Goal: Information Seeking & Learning: Learn about a topic

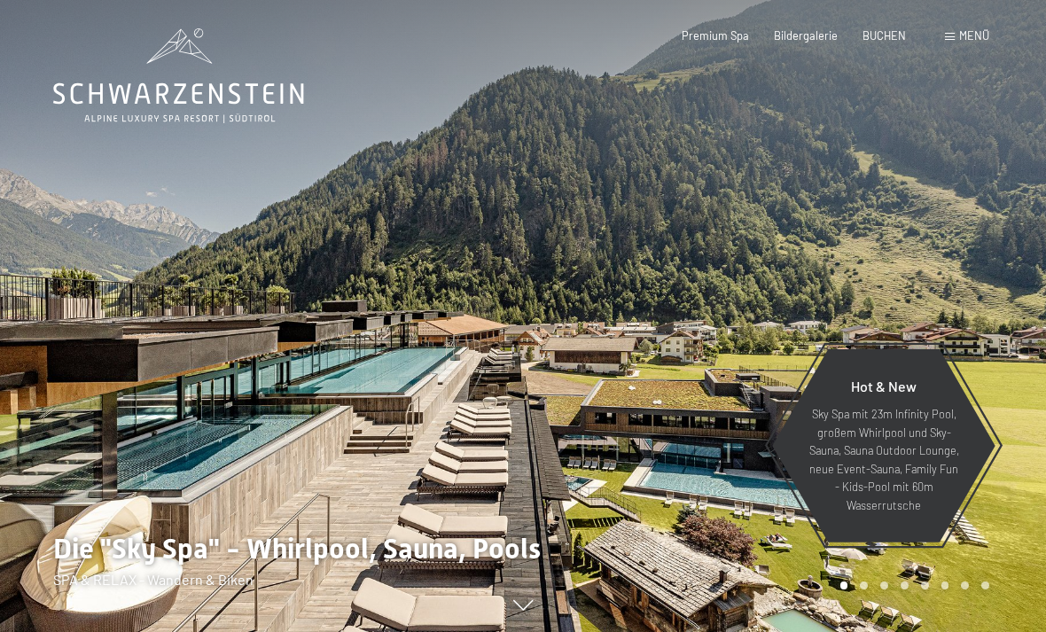
click at [965, 42] on span "Menü" at bounding box center [974, 35] width 30 height 14
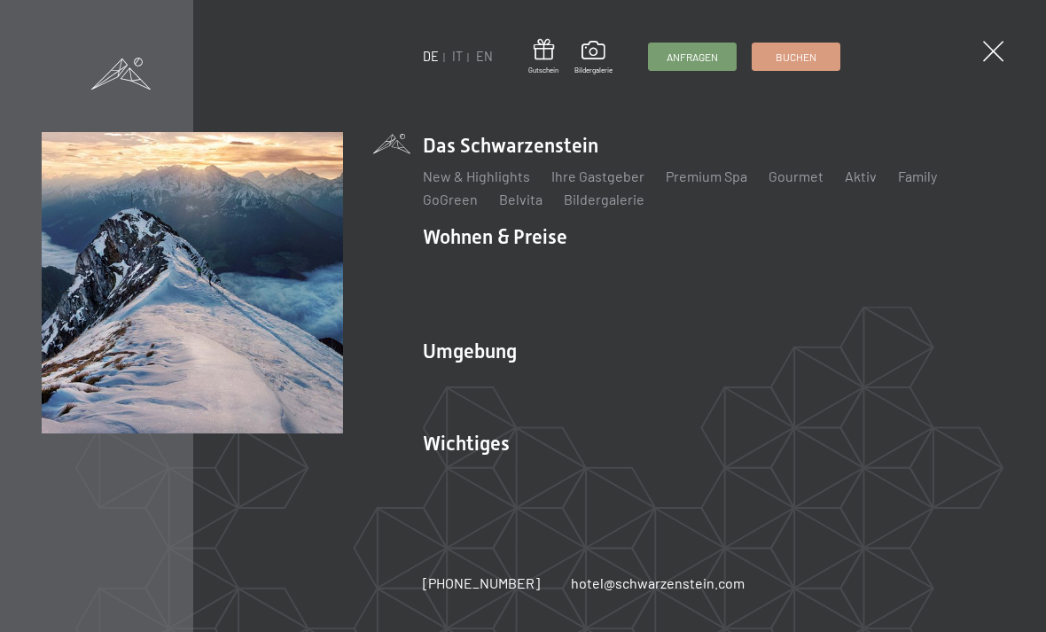
click at [984, 50] on span at bounding box center [993, 51] width 20 height 20
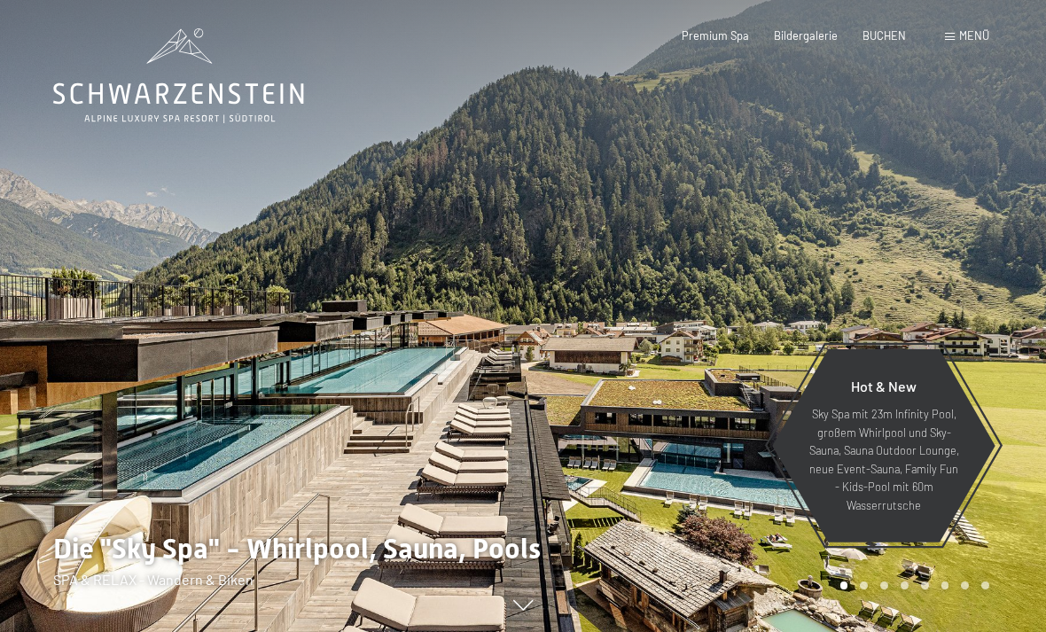
click at [977, 38] on span "Menü" at bounding box center [974, 35] width 30 height 14
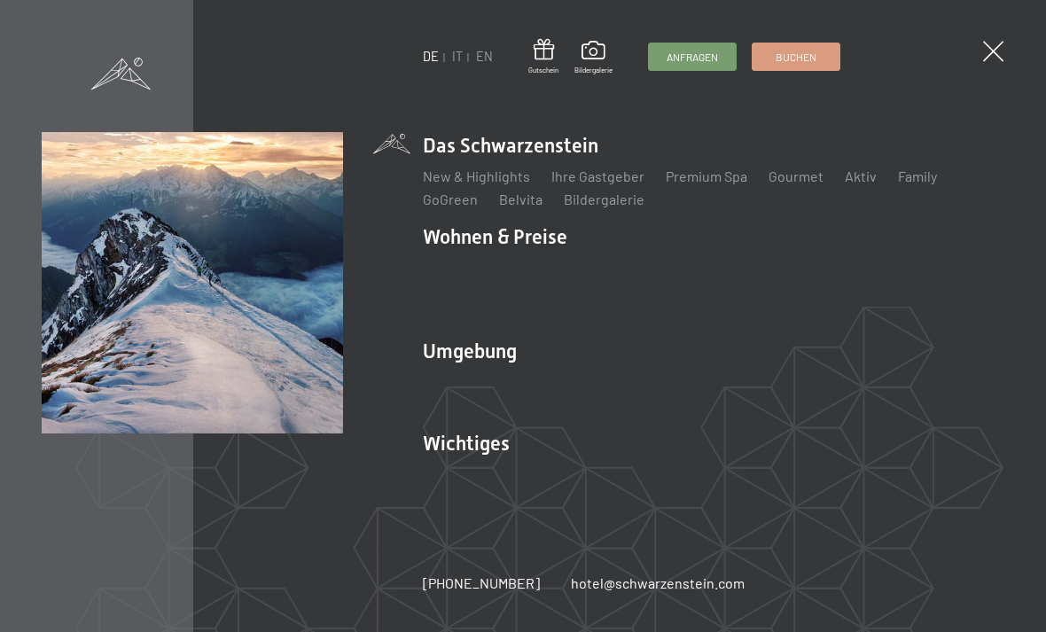
click at [579, 405] on link "Wanderbilder" at bounding box center [567, 404] width 84 height 17
click at [563, 377] on link "Ski & Winter" at bounding box center [554, 382] width 76 height 17
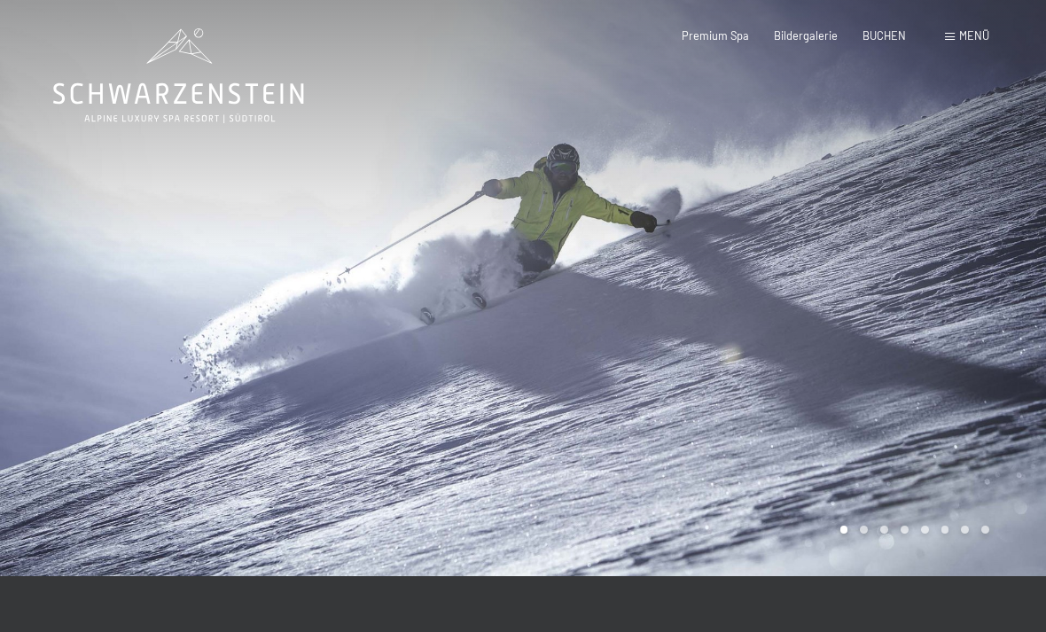
click at [803, 36] on span "Bildergalerie" at bounding box center [806, 35] width 64 height 14
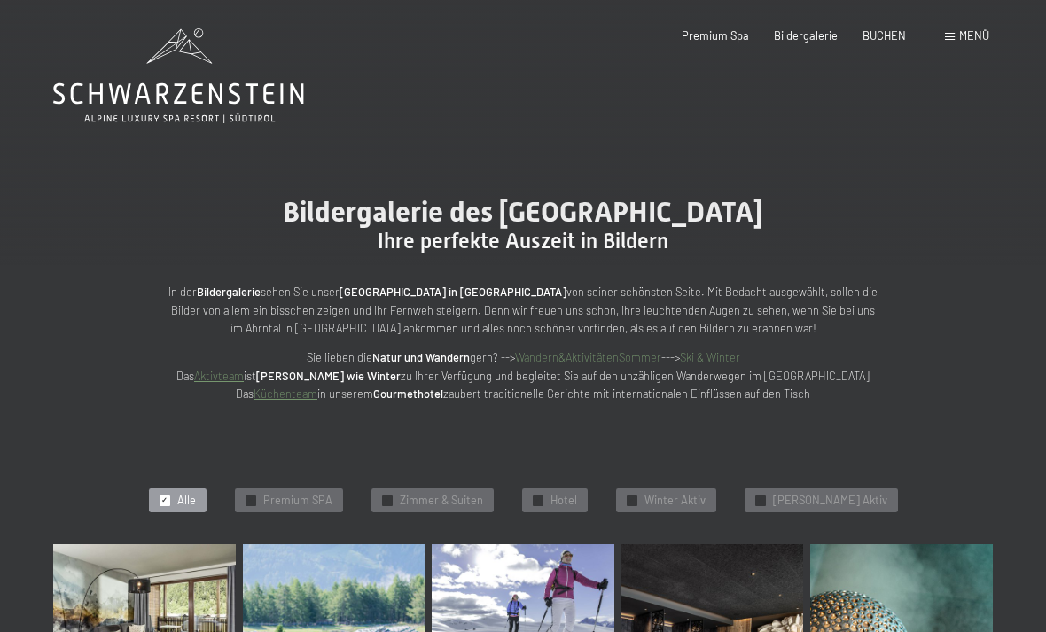
click at [710, 33] on span "Premium Spa" at bounding box center [714, 35] width 67 height 14
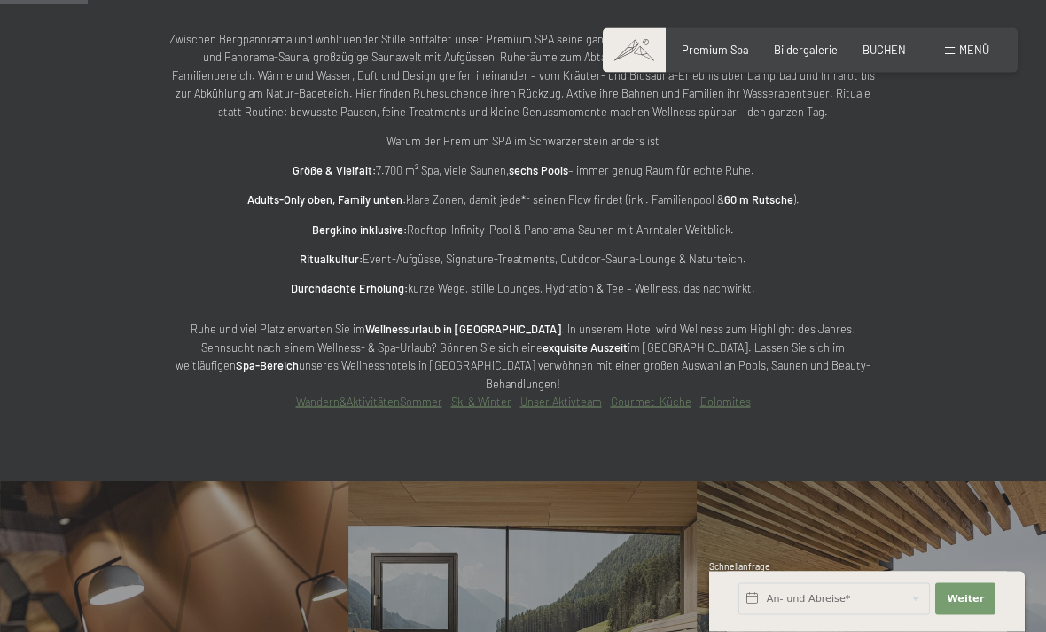
scroll to position [861, 0]
click at [805, 51] on span "Bildergalerie" at bounding box center [806, 50] width 64 height 14
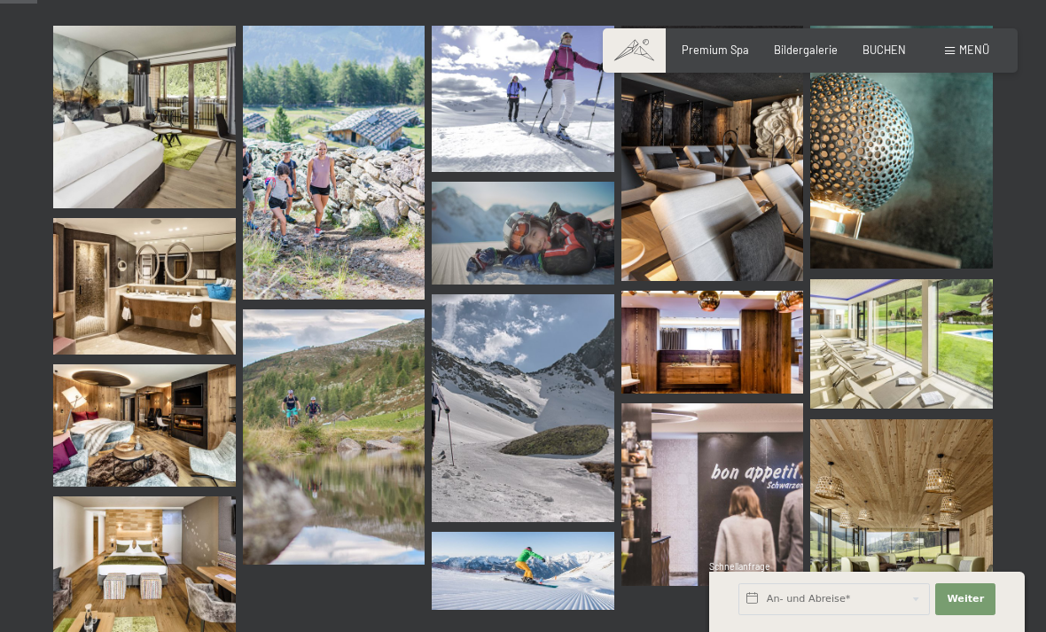
scroll to position [533, 0]
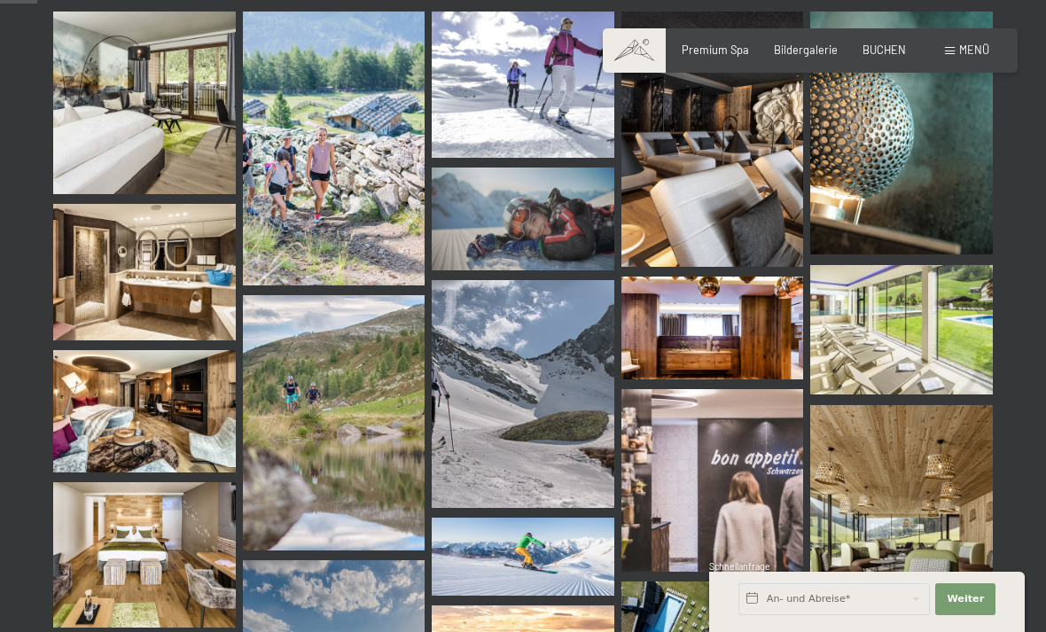
click at [734, 45] on span "Premium Spa" at bounding box center [714, 50] width 67 height 14
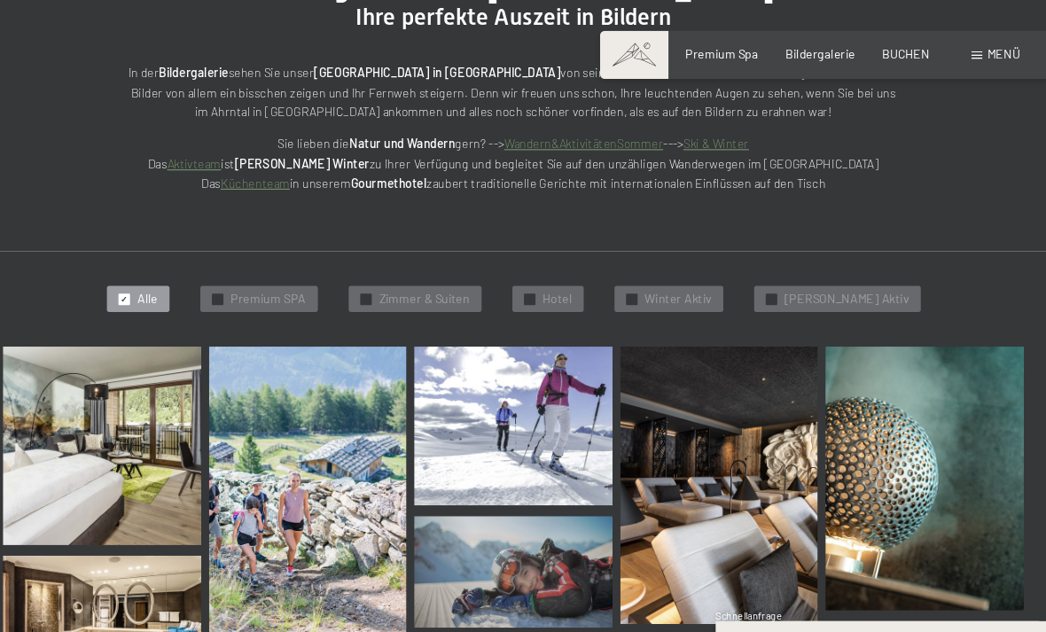
scroll to position [225, 0]
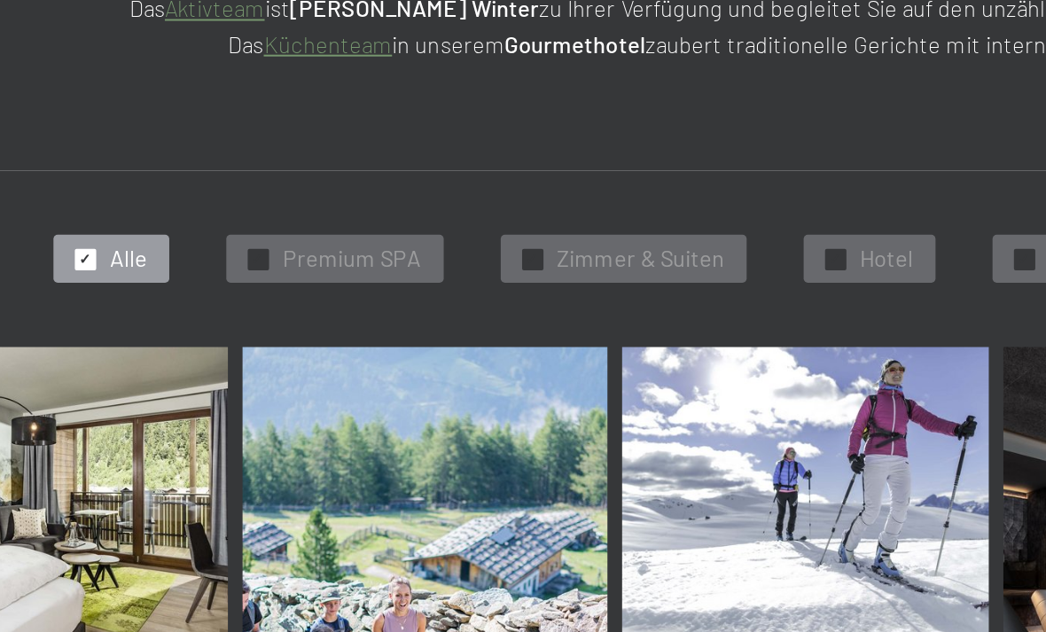
click at [149, 263] on div "✓ Alle" at bounding box center [178, 275] width 58 height 25
click at [161, 270] on span "✓" at bounding box center [164, 275] width 6 height 10
click at [247, 270] on span "✓" at bounding box center [250, 275] width 6 height 10
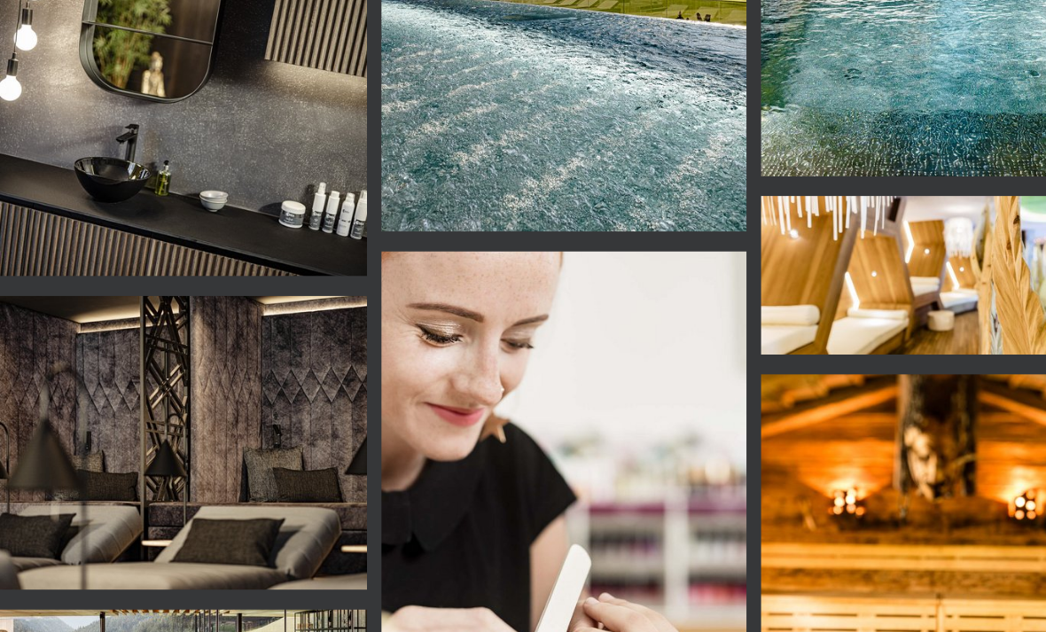
scroll to position [394, 0]
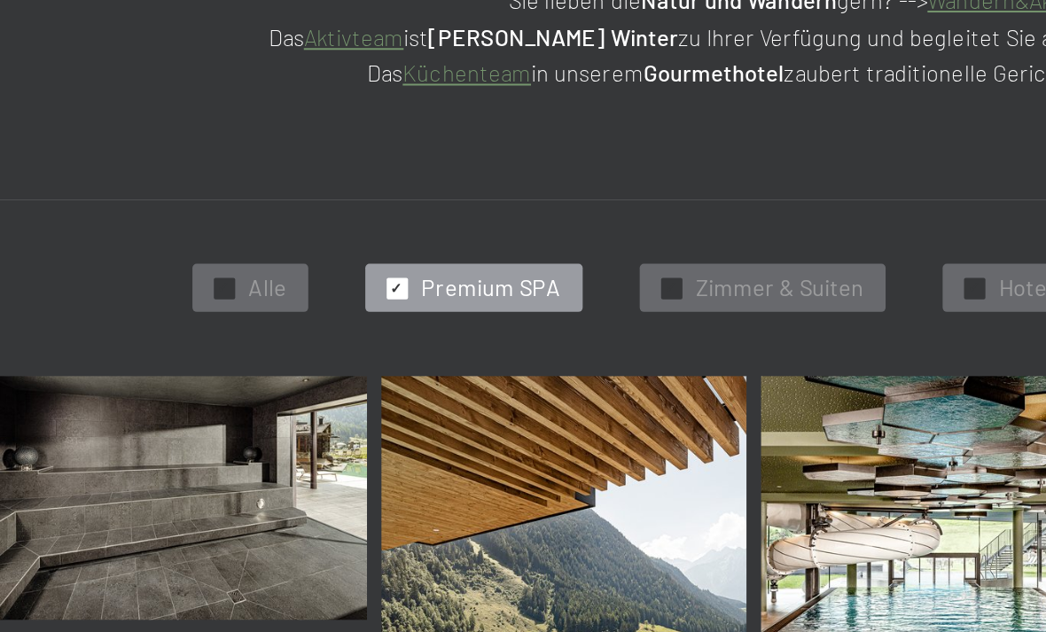
click at [403, 424] on span "Zimmer & Suiten" at bounding box center [441, 432] width 83 height 16
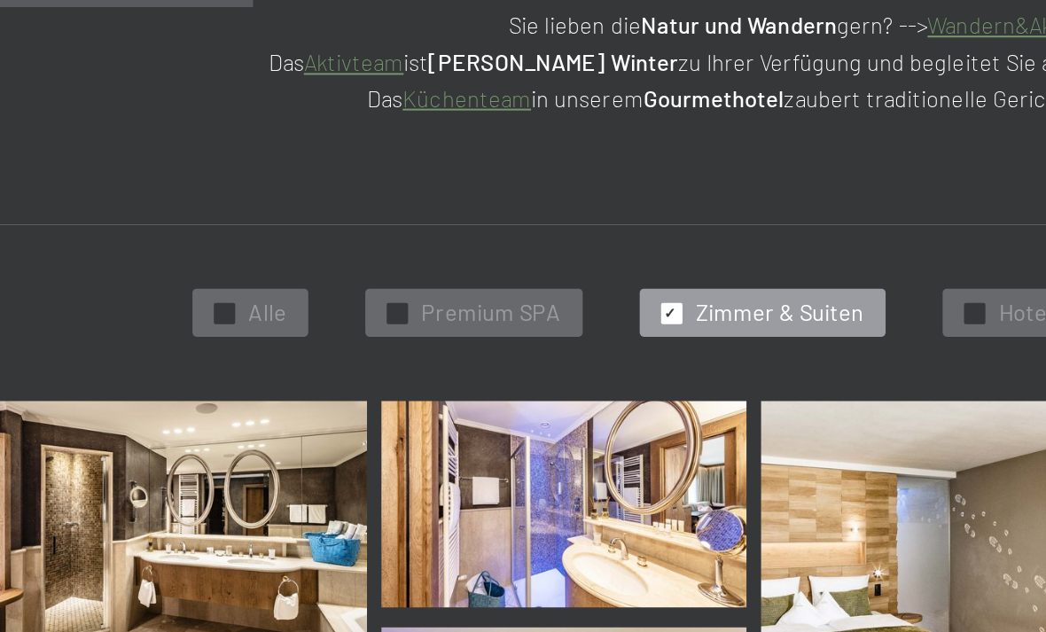
scroll to position [344, 0]
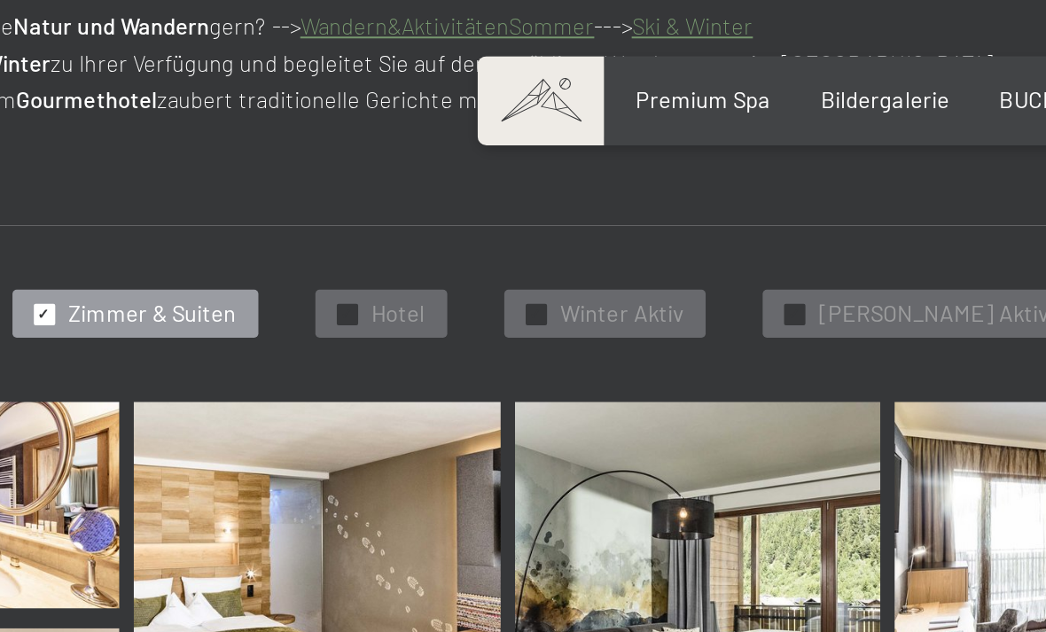
click at [522, 155] on div "✓ Hotel" at bounding box center [555, 156] width 66 height 25
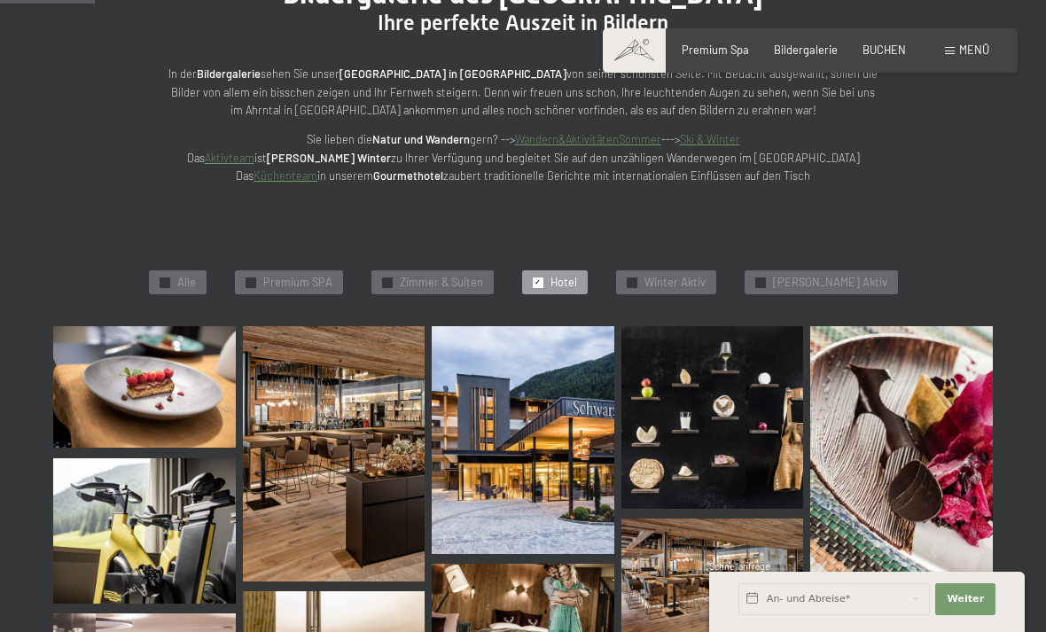
scroll to position [189, 0]
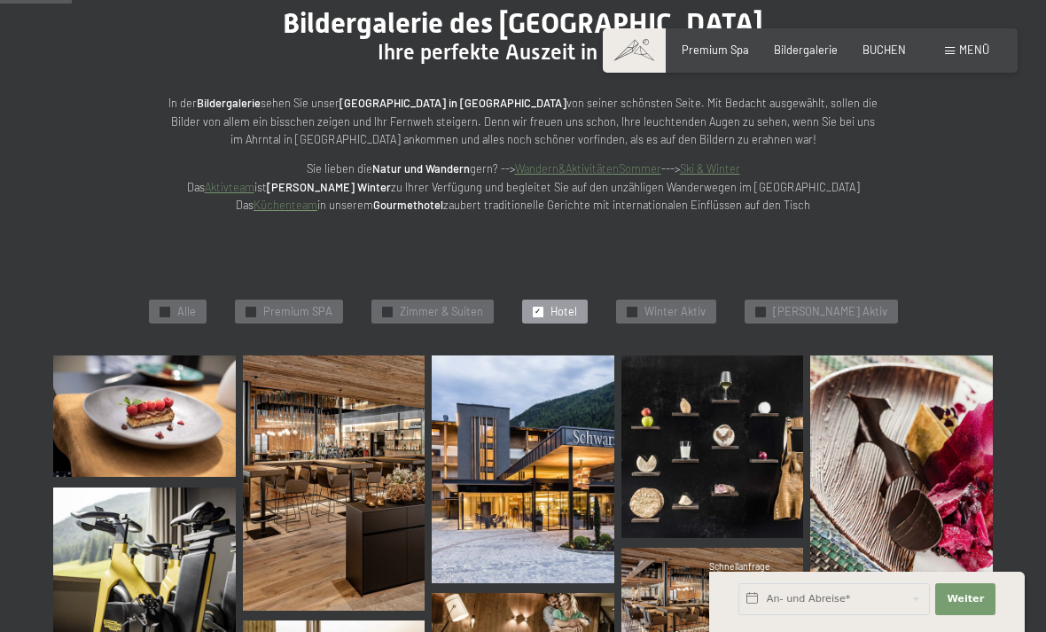
click at [331, 304] on span "Premium SPA" at bounding box center [297, 312] width 69 height 16
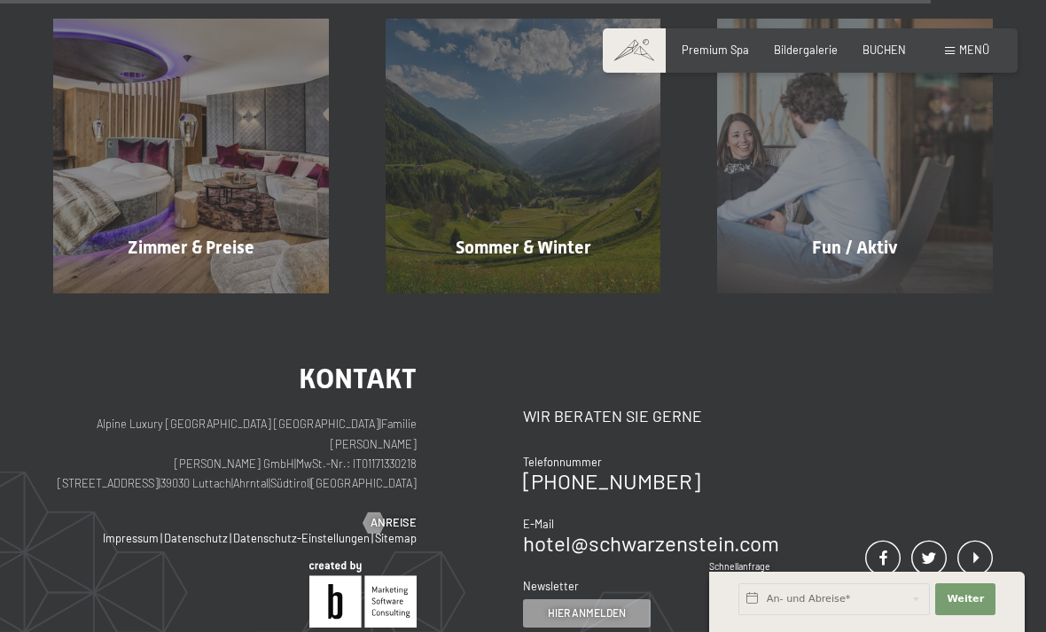
scroll to position [2259, 0]
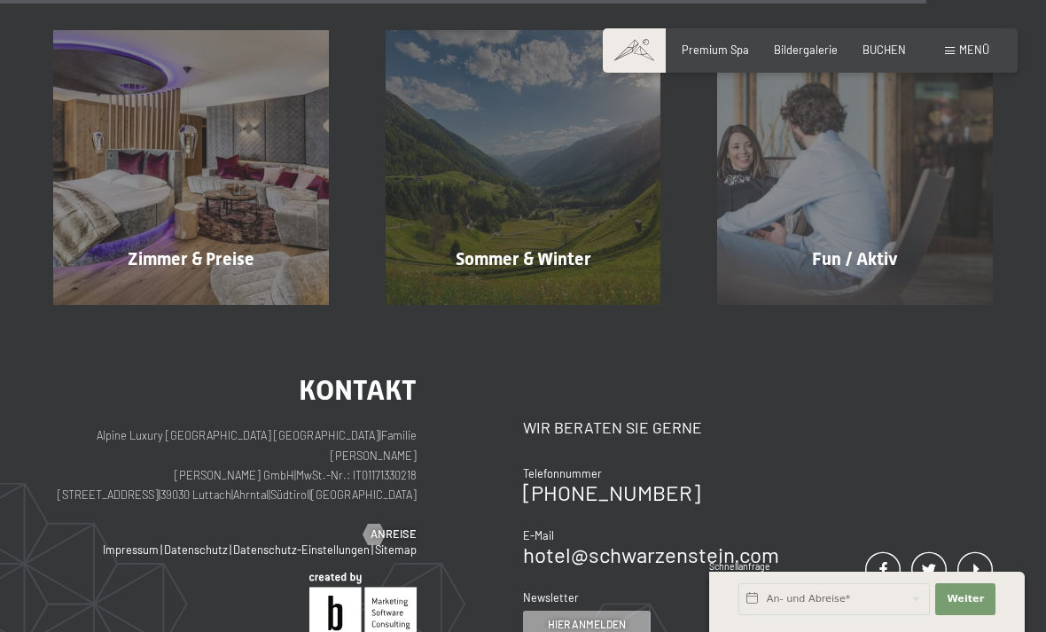
click at [896, 289] on span "Mehr erfahren" at bounding box center [858, 297] width 88 height 16
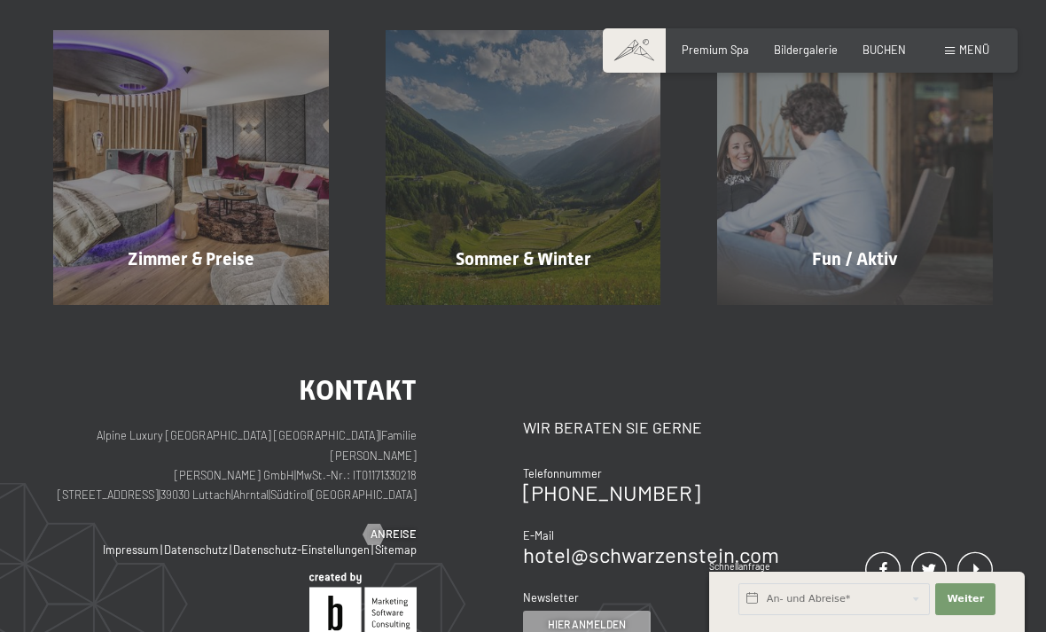
scroll to position [0, 0]
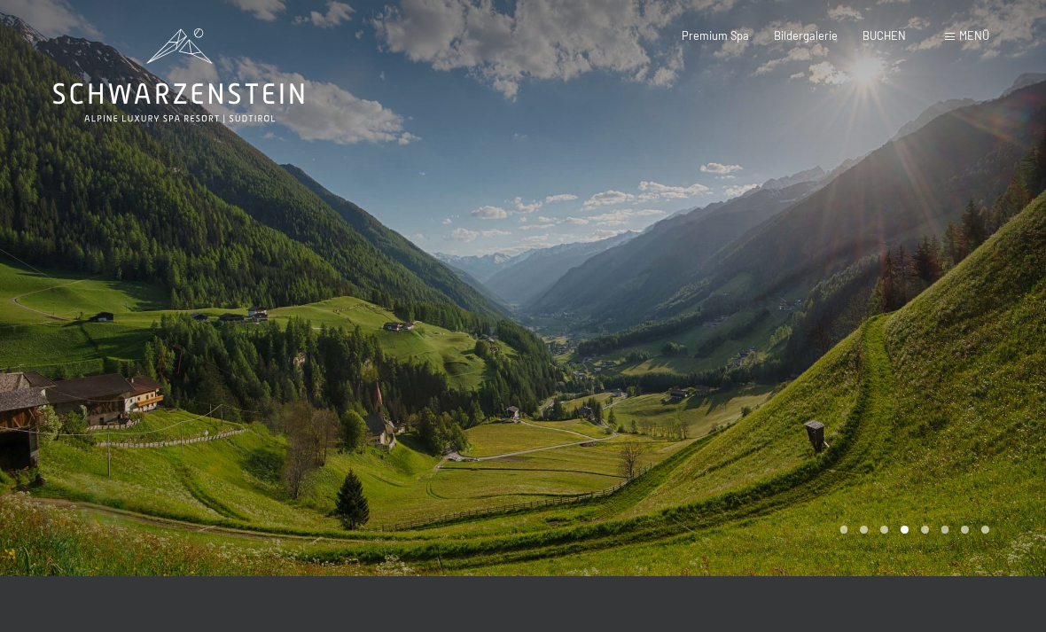
click at [906, 380] on div at bounding box center [784, 288] width 523 height 576
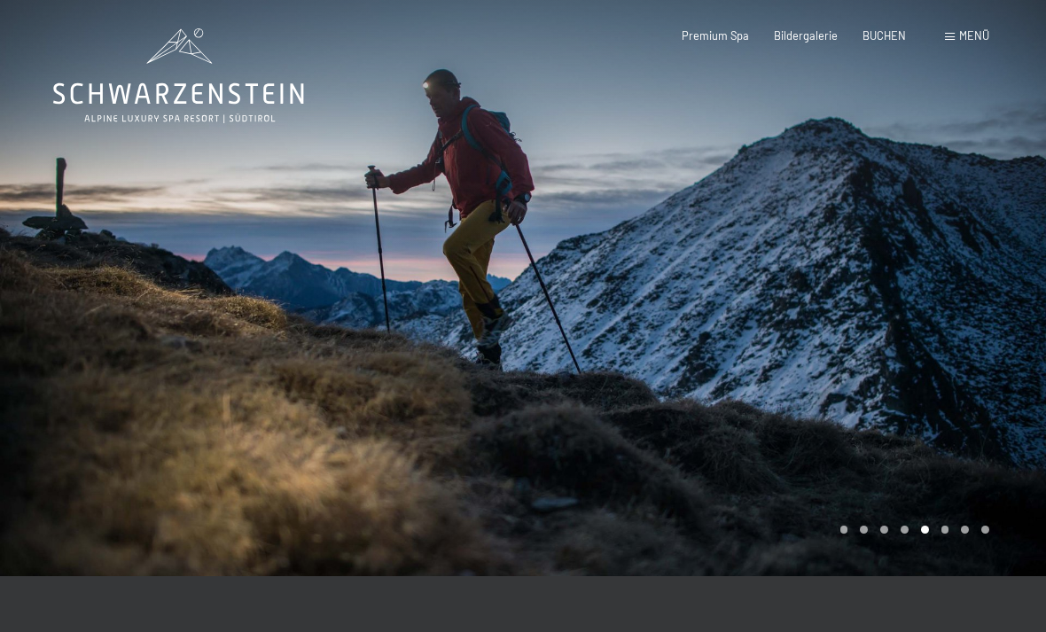
click at [980, 392] on div at bounding box center [784, 288] width 523 height 576
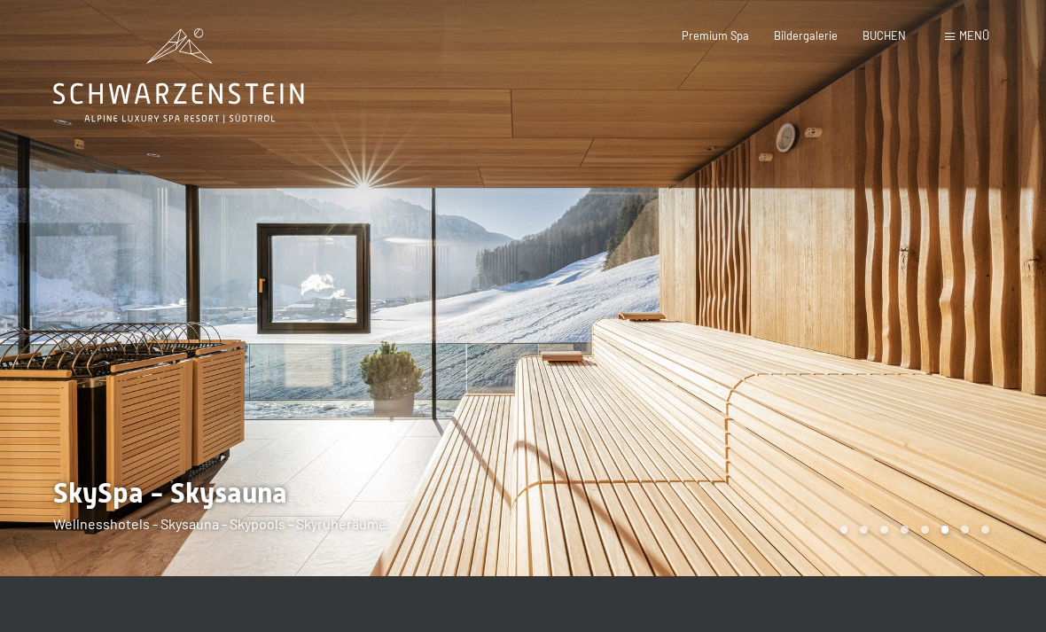
click at [981, 32] on span "Menü" at bounding box center [974, 35] width 30 height 14
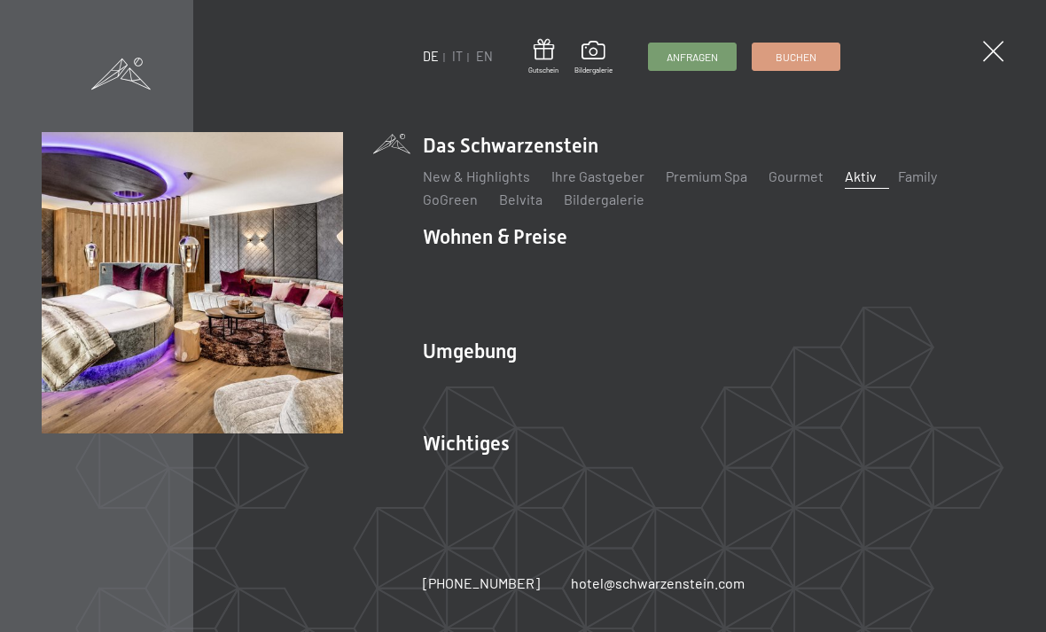
click at [494, 273] on link "Inklusivleistungen" at bounding box center [480, 268] width 115 height 17
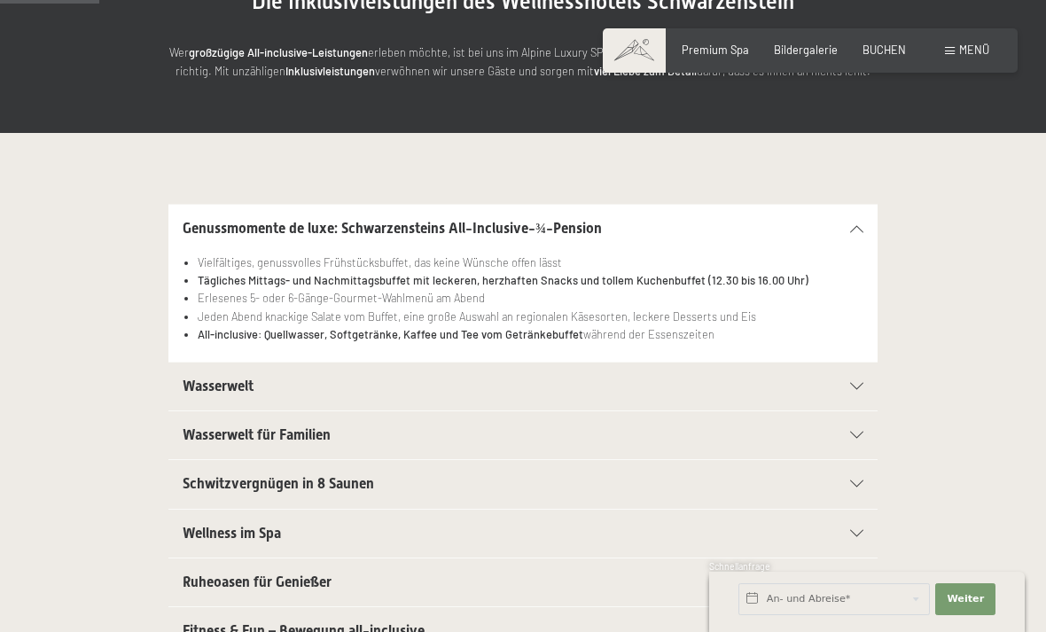
scroll to position [240, 0]
click at [404, 631] on h2 "Fitness & Fun – Bewegung all-inclusive" at bounding box center [489, 629] width 612 height 19
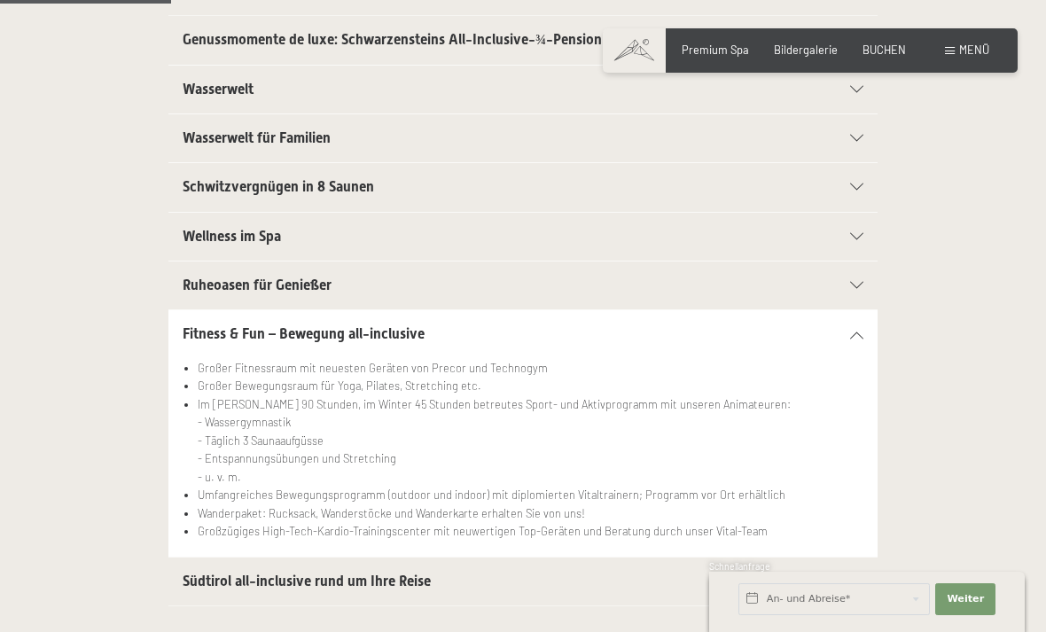
scroll to position [431, 0]
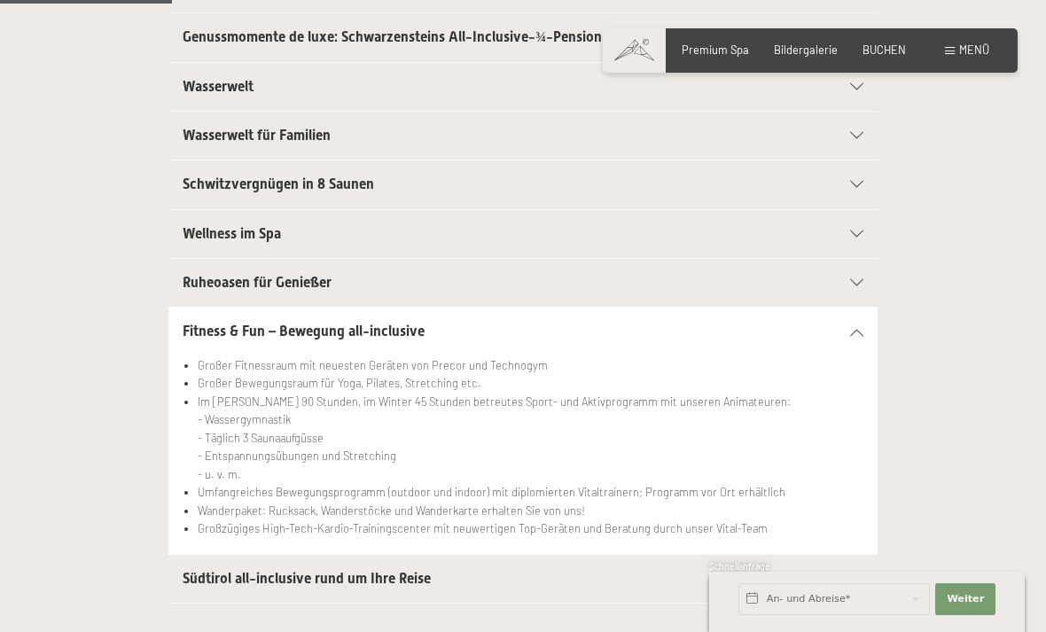
click at [845, 584] on div "Südtirol all-inclusive rund um Ihre Reise" at bounding box center [523, 579] width 680 height 48
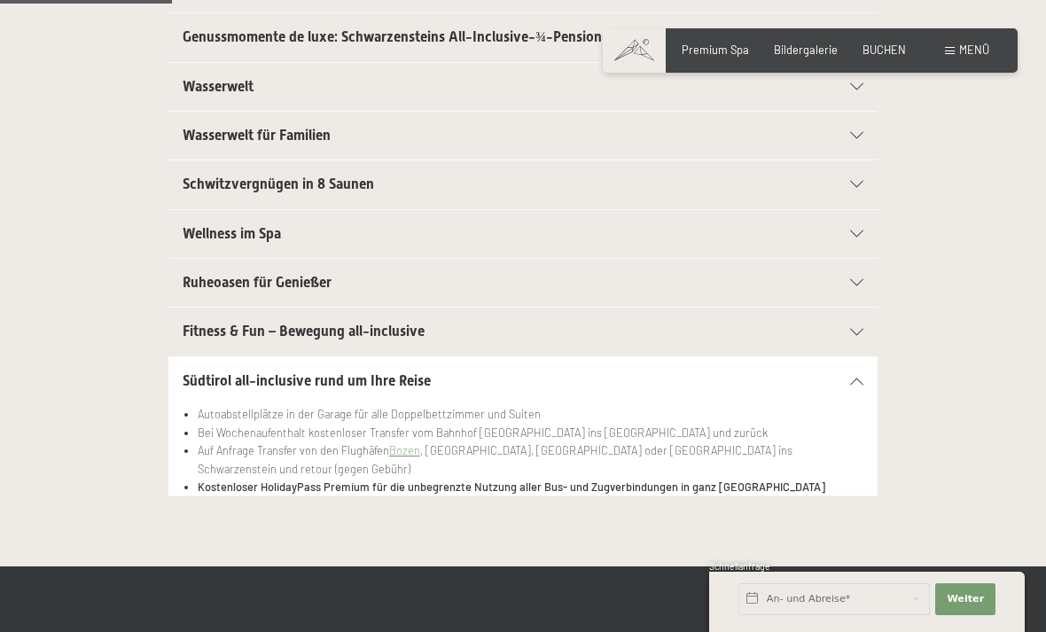
click at [843, 187] on div "Schwitzvergnügen in 8 Saunen" at bounding box center [523, 184] width 680 height 48
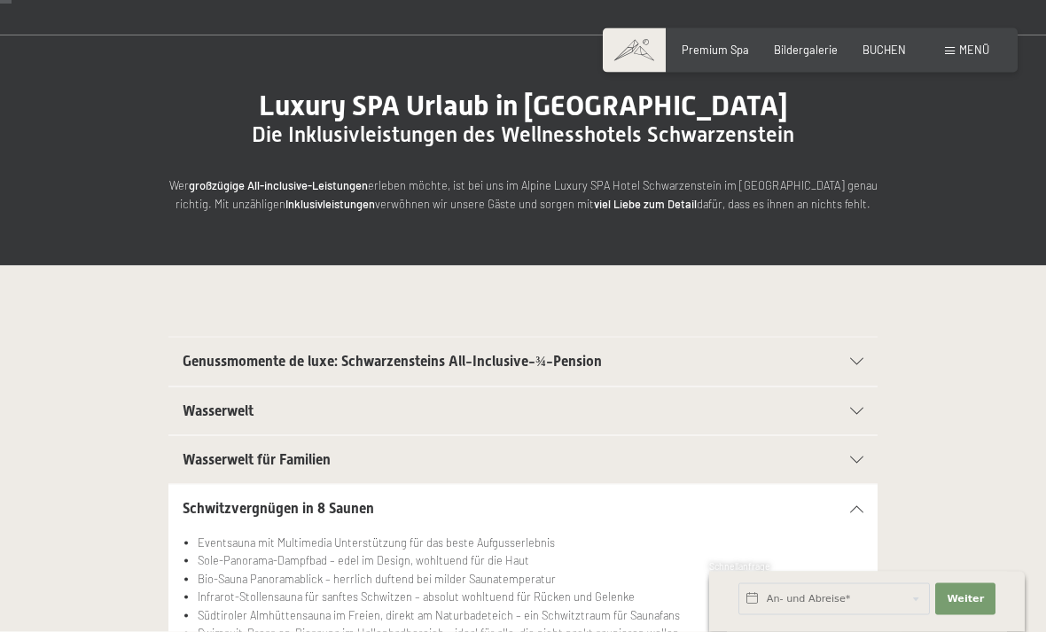
scroll to position [0, 0]
